Goal: Find specific page/section: Find specific page/section

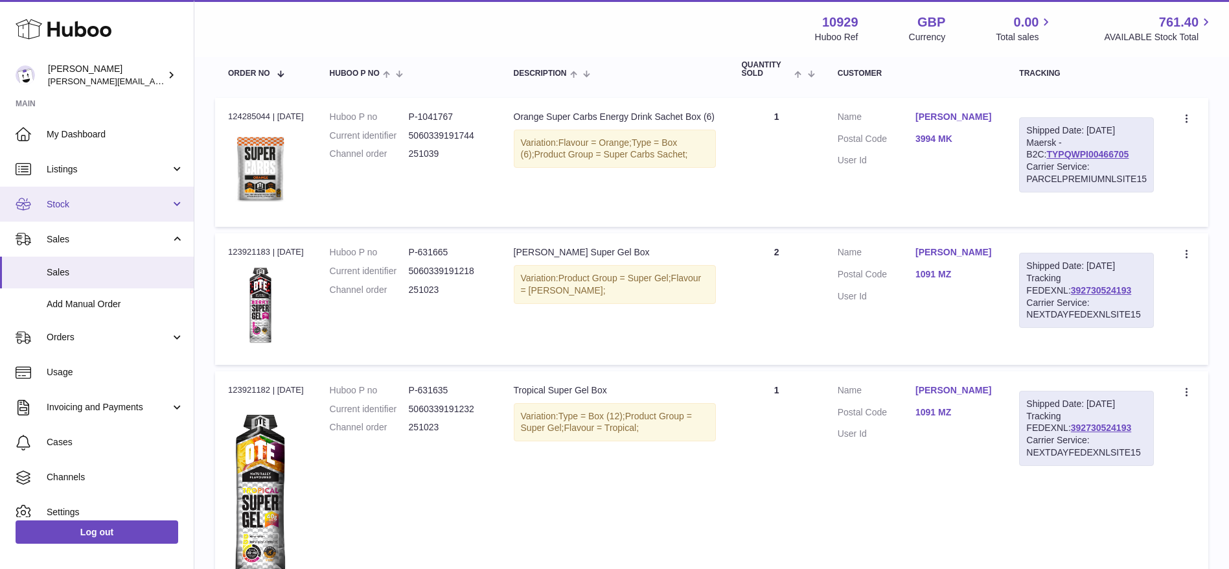
click at [30, 199] on icon at bounding box center [24, 204] width 16 height 16
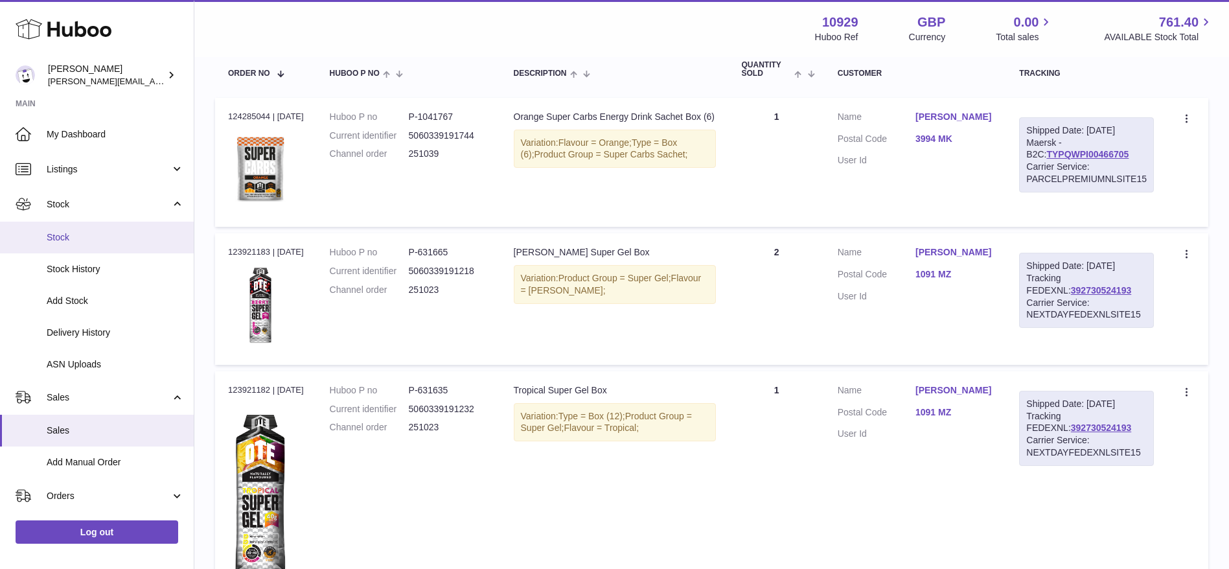
click at [41, 245] on link "Stock" at bounding box center [97, 238] width 194 height 32
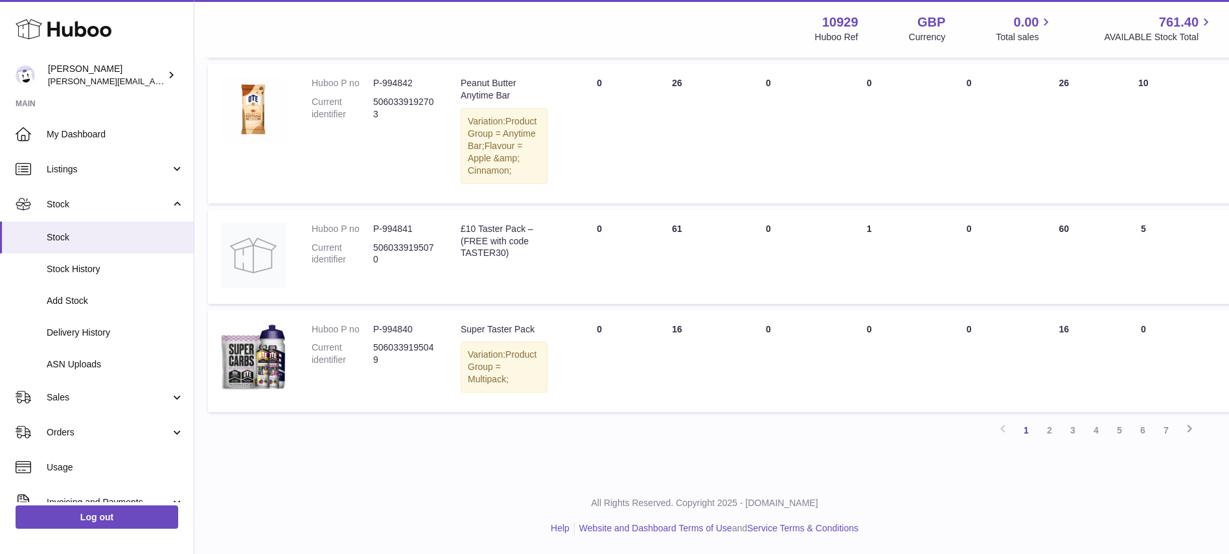
scroll to position [1483, 7]
click at [1045, 426] on link "2" at bounding box center [1049, 429] width 23 height 23
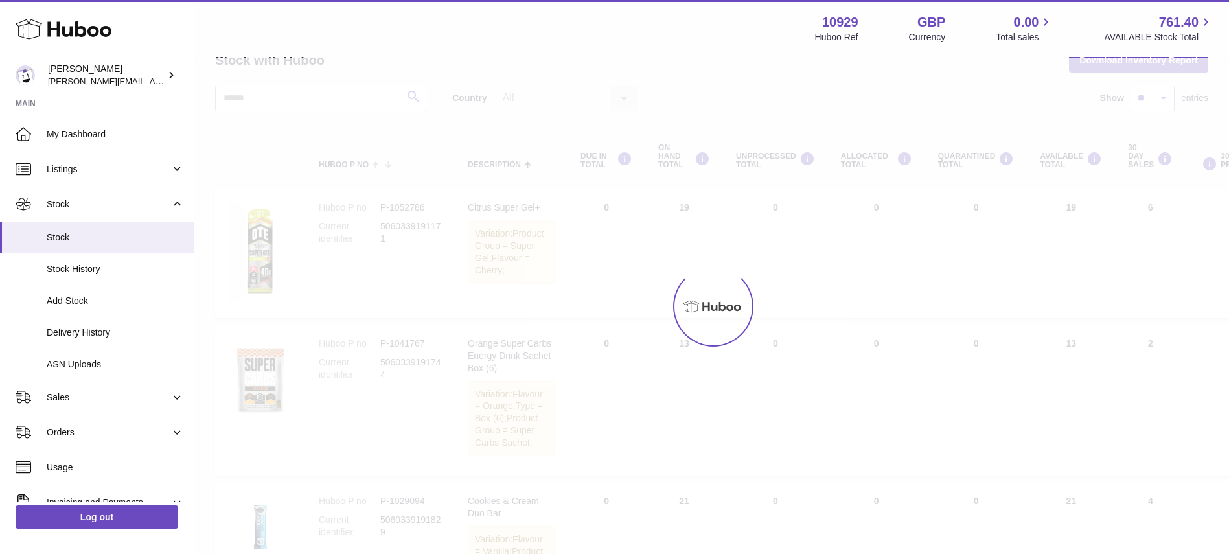
scroll to position [70, 0]
